Goal: Navigation & Orientation: Find specific page/section

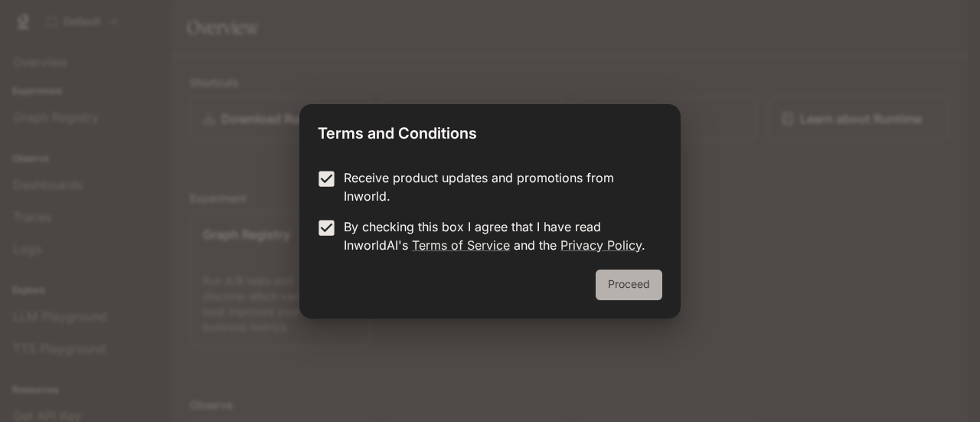
click at [604, 270] on button "Proceed" at bounding box center [629, 285] width 67 height 31
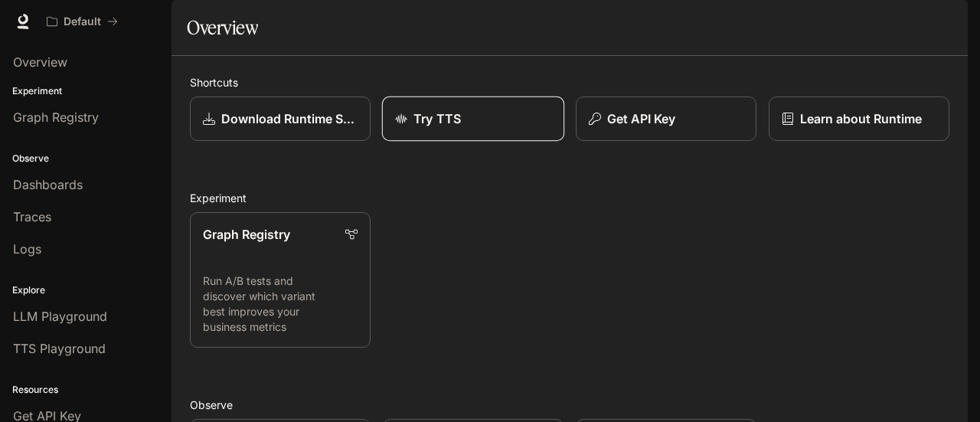
click at [473, 128] on div "Try TTS" at bounding box center [473, 119] width 156 height 18
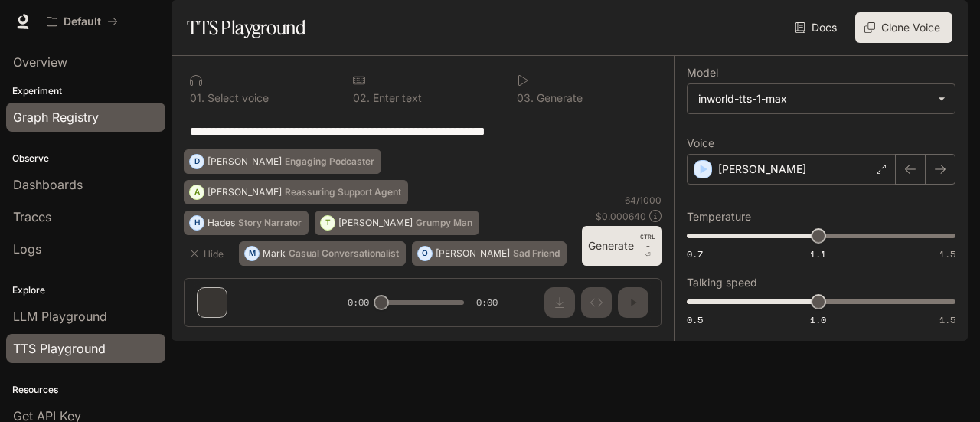
click at [61, 116] on span "Graph Registry" at bounding box center [56, 117] width 86 height 18
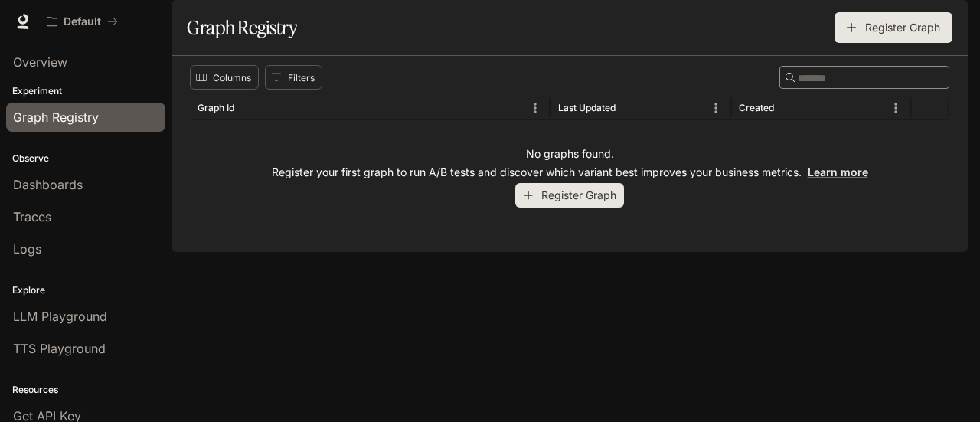
click at [856, 43] on button "Register Graph" at bounding box center [894, 27] width 118 height 31
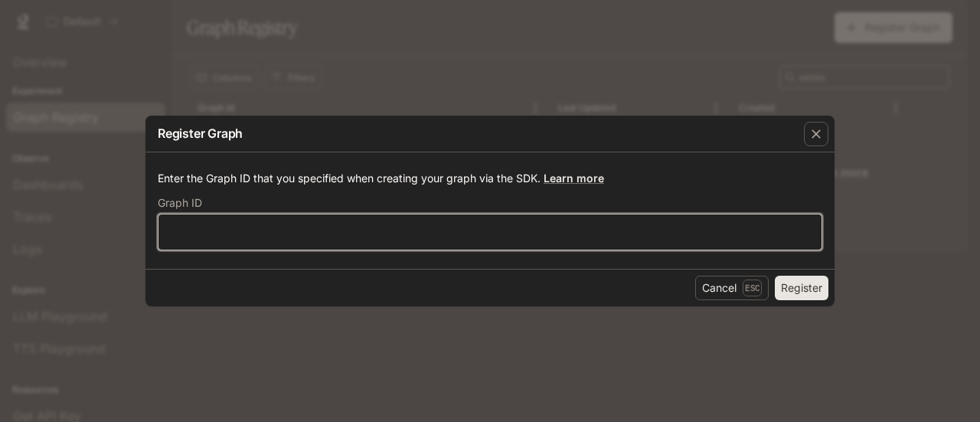
click at [257, 231] on input "text" at bounding box center [490, 231] width 663 height 15
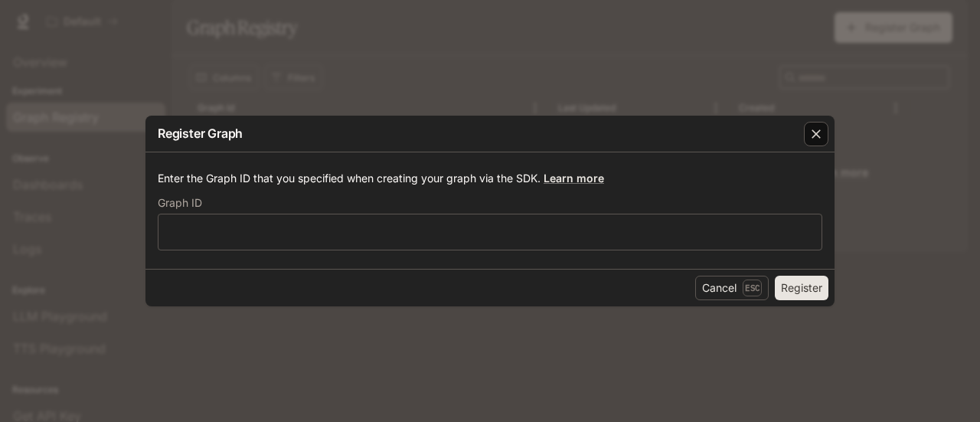
click at [822, 135] on icon "button" at bounding box center [816, 133] width 15 height 15
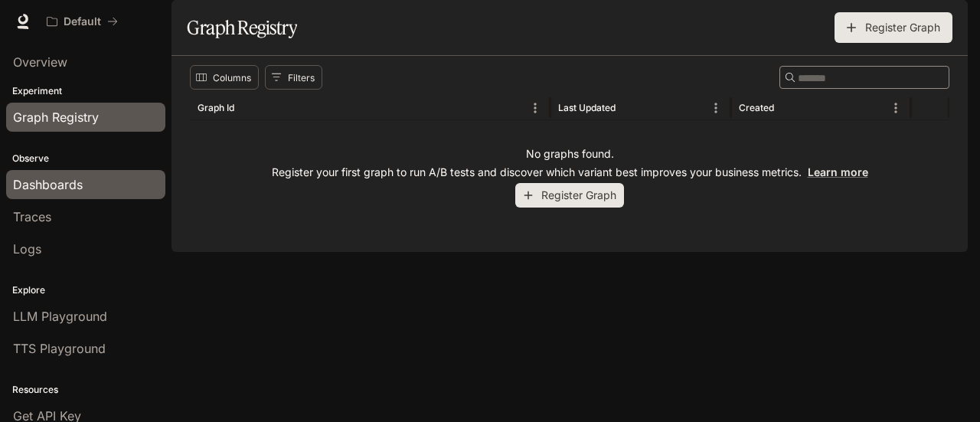
click at [38, 185] on span "Dashboards" at bounding box center [48, 184] width 70 height 18
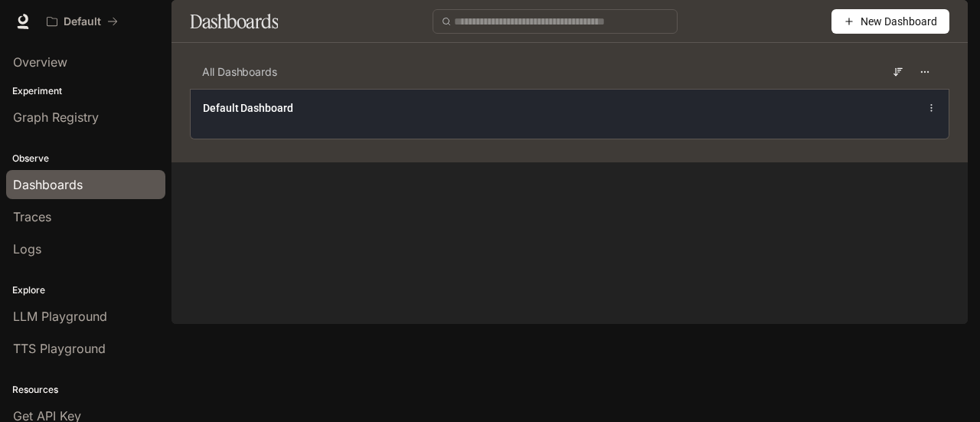
click at [392, 116] on div "Default Dashboard" at bounding box center [413, 107] width 420 height 15
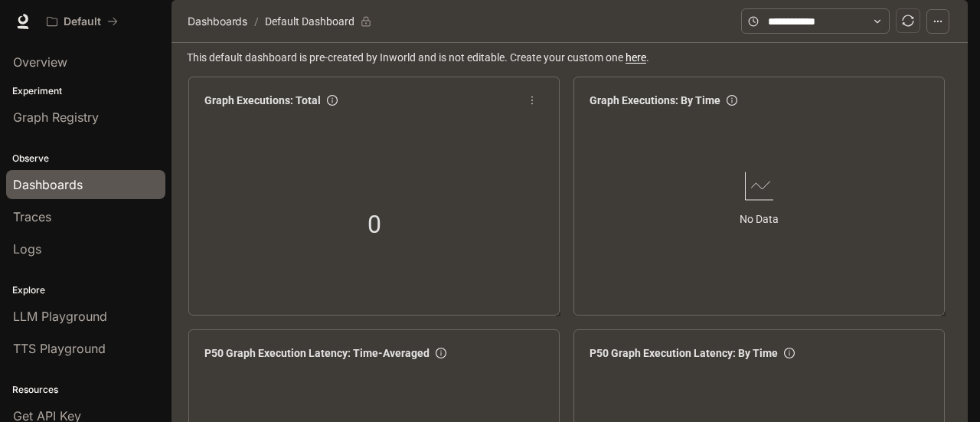
click at [368, 201] on div "0" at bounding box center [374, 224] width 352 height 196
click at [730, 229] on div "No Data" at bounding box center [760, 197] width 352 height 167
click at [496, 224] on div "0" at bounding box center [374, 224] width 352 height 196
click at [689, 215] on div "No Data" at bounding box center [760, 197] width 352 height 167
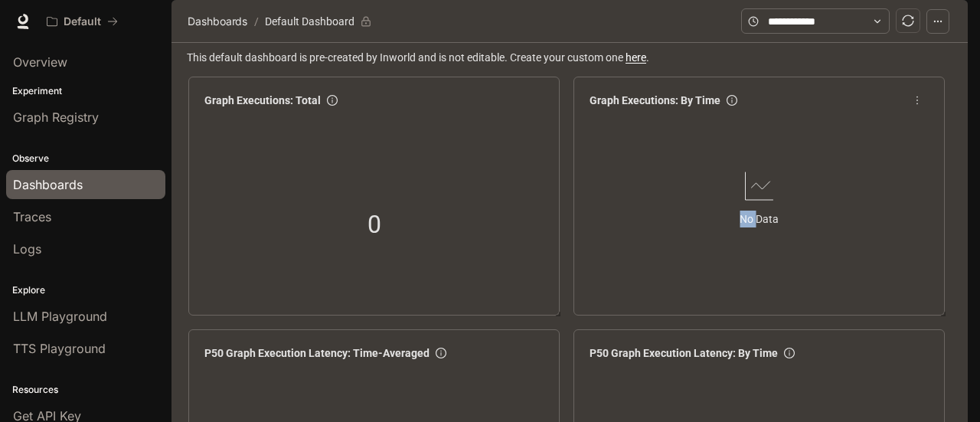
click at [689, 215] on div "No Data" at bounding box center [760, 197] width 352 height 167
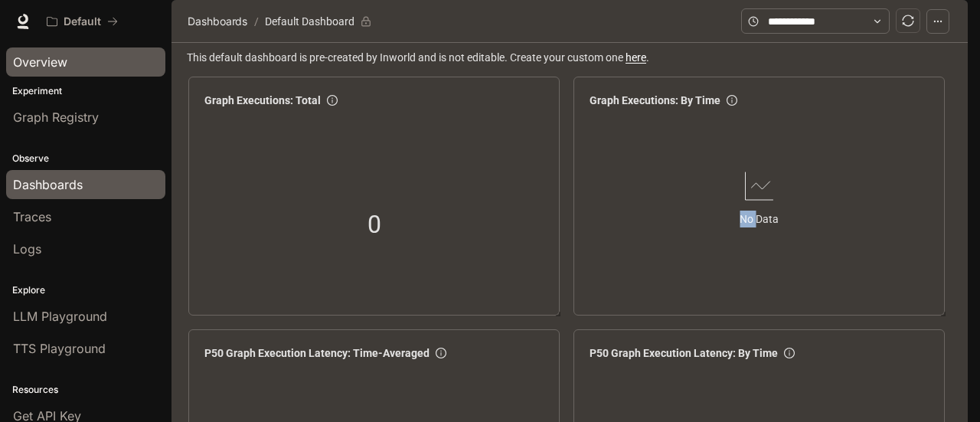
click at [44, 64] on span "Overview" at bounding box center [40, 62] width 54 height 18
